Goal: Information Seeking & Learning: Learn about a topic

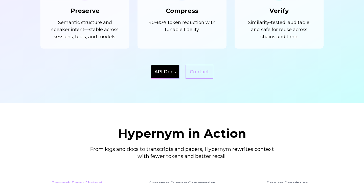
scroll to position [618, 0]
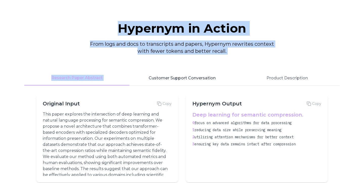
drag, startPoint x: 120, startPoint y: 28, endPoint x: 176, endPoint y: 73, distance: 71.0
click at [175, 72] on div "Hypernym in Action From logs and docs to transcripts and papers, Hypernym rewri…" at bounding box center [181, 119] width 323 height 195
click at [176, 73] on button "Customer Support Conversation" at bounding box center [181, 78] width 105 height 15
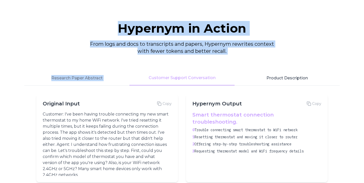
click at [297, 78] on button "Product Description" at bounding box center [286, 78] width 105 height 15
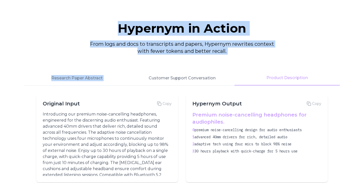
click at [309, 46] on div "Hypernym in Action From logs and docs to transcripts and papers, Hypernym rewri…" at bounding box center [181, 38] width 315 height 32
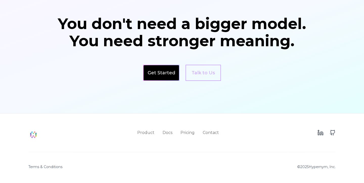
scroll to position [0, 0]
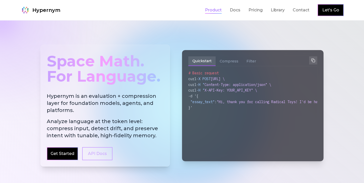
click at [219, 10] on link "Product" at bounding box center [213, 10] width 17 height 6
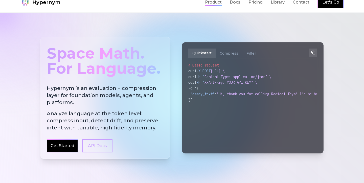
scroll to position [10, 0]
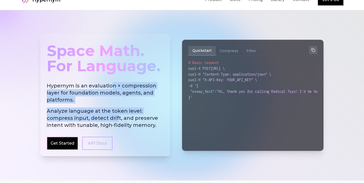
drag, startPoint x: 110, startPoint y: 84, endPoint x: 117, endPoint y: 115, distance: 31.8
click at [117, 115] on h2 "Hypernym is an evaluation + compression layer for foundation models, agents, an…" at bounding box center [105, 105] width 117 height 46
click at [117, 115] on span "Analyze language at the token level: compress input, detect drift, and preserve…" at bounding box center [105, 117] width 117 height 21
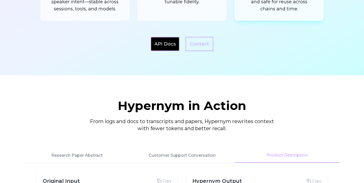
scroll to position [626, 0]
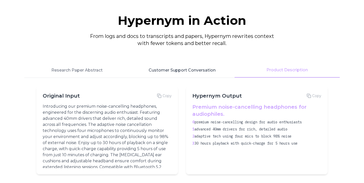
click at [203, 72] on button "Customer Support Conversation" at bounding box center [181, 70] width 105 height 15
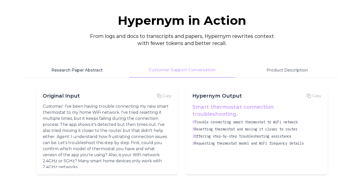
click at [91, 70] on button "Research Paper Abstract" at bounding box center [76, 70] width 105 height 15
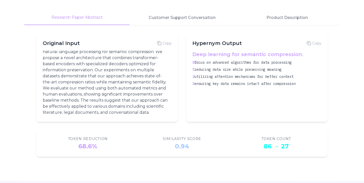
scroll to position [0, 0]
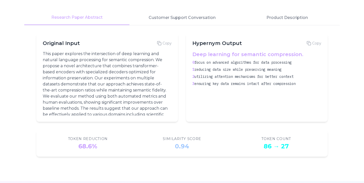
click at [137, 65] on p "This paper explores the intersection of deep learning and natural language proc…" at bounding box center [106, 87] width 127 height 73
click at [137, 66] on p "This paper explores the intersection of deep learning and natural language proc…" at bounding box center [106, 87] width 127 height 73
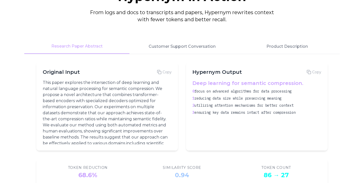
scroll to position [631, 0]
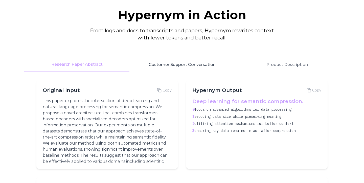
click at [159, 64] on button "Customer Support Conversation" at bounding box center [181, 64] width 105 height 15
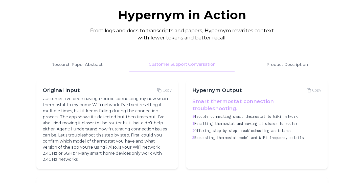
scroll to position [0, 0]
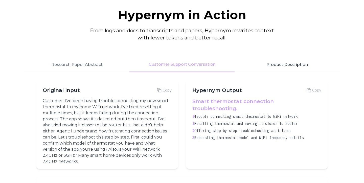
click at [286, 67] on button "Product Description" at bounding box center [286, 64] width 105 height 15
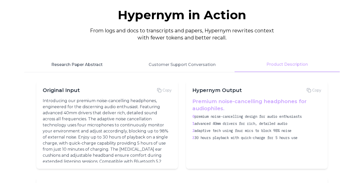
click at [102, 65] on button "Research Paper Abstract" at bounding box center [76, 64] width 105 height 15
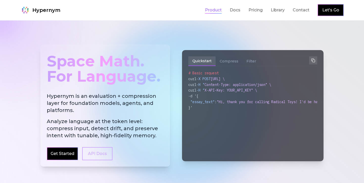
click at [209, 11] on link "Product" at bounding box center [213, 10] width 17 height 6
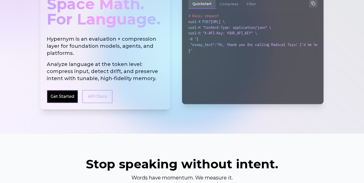
scroll to position [181, 0]
